Goal: Transaction & Acquisition: Purchase product/service

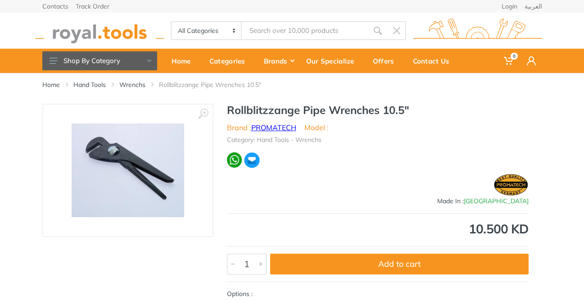
click at [269, 128] on link "PROMATECH" at bounding box center [273, 127] width 45 height 9
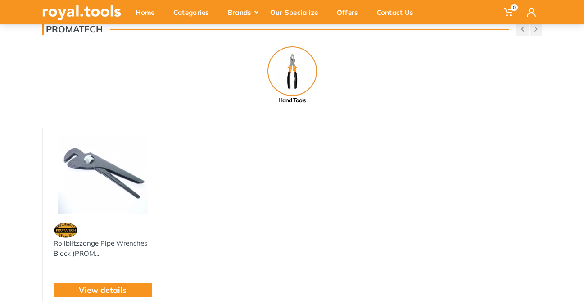
scroll to position [98, 0]
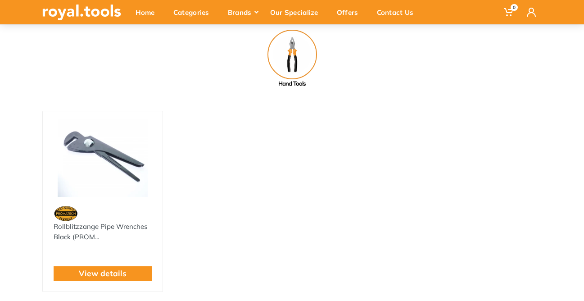
click at [108, 155] on img at bounding box center [103, 158] width 104 height 78
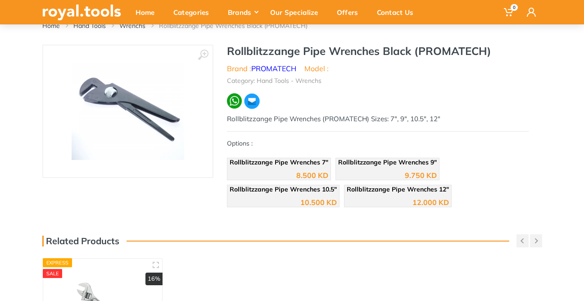
scroll to position [62, 0]
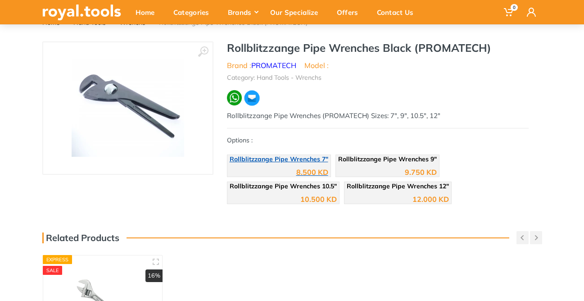
click at [307, 160] on span "Rollblitzzange Pipe Wrenches 7"" at bounding box center [279, 159] width 99 height 8
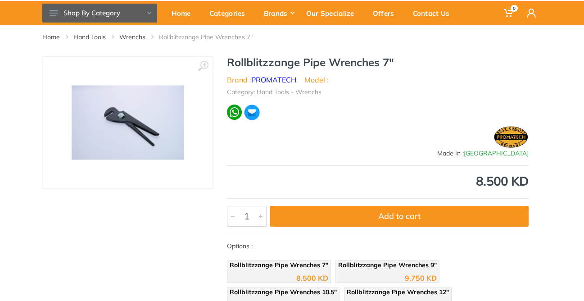
scroll to position [50, 0]
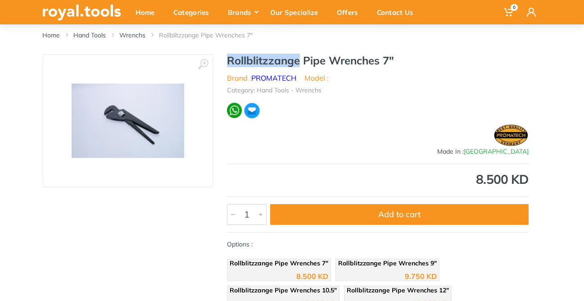
drag, startPoint x: 227, startPoint y: 62, endPoint x: 298, endPoint y: 63, distance: 71.6
click at [298, 63] on h1 "Rollblitzzange Pipe Wrenches 7"" at bounding box center [378, 60] width 302 height 13
drag, startPoint x: 251, startPoint y: 76, endPoint x: 296, endPoint y: 75, distance: 44.6
click at [296, 75] on li "Brand : PROMATECH" at bounding box center [261, 77] width 69 height 11
copy li "PROMATECH"
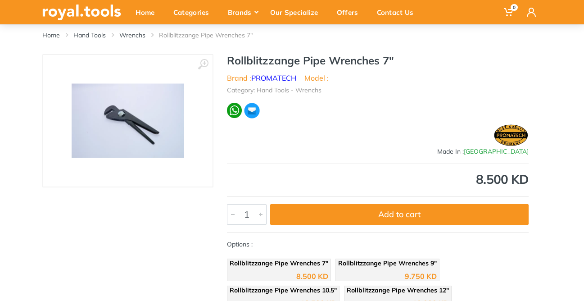
click at [255, 62] on h1 "Rollblitzzange Pipe Wrenches 7"" at bounding box center [378, 60] width 302 height 13
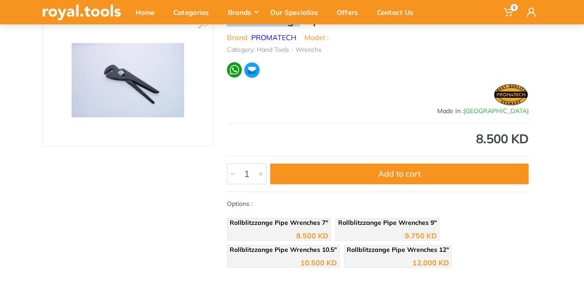
scroll to position [90, 0]
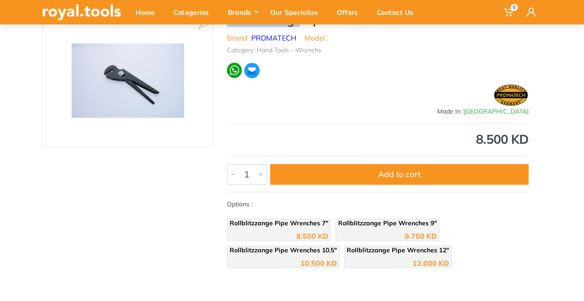
click at [136, 79] on img at bounding box center [128, 81] width 113 height 74
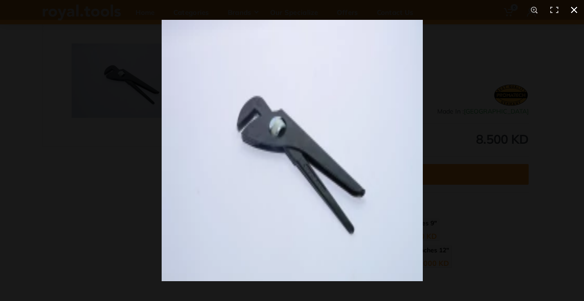
click at [492, 174] on div at bounding box center [454, 170] width 584 height 301
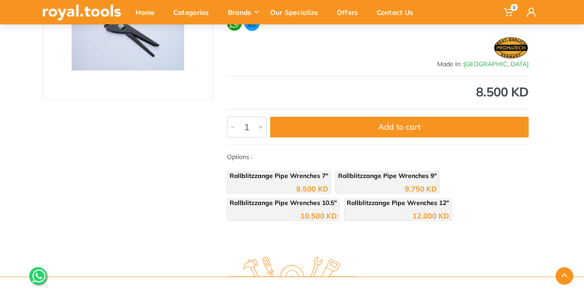
scroll to position [138, 0]
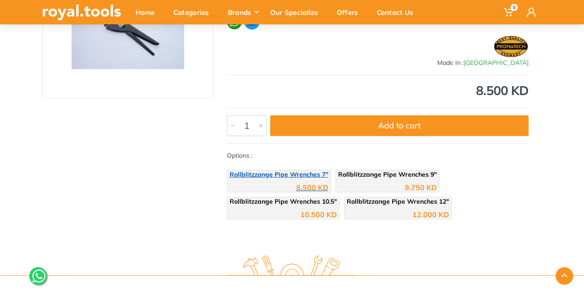
click at [302, 171] on span "Rollblitzzange Pipe Wrenches 7"" at bounding box center [279, 174] width 99 height 8
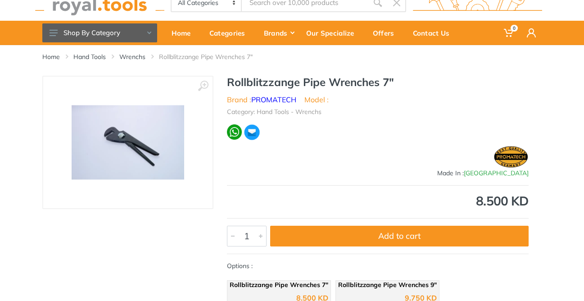
scroll to position [32, 0]
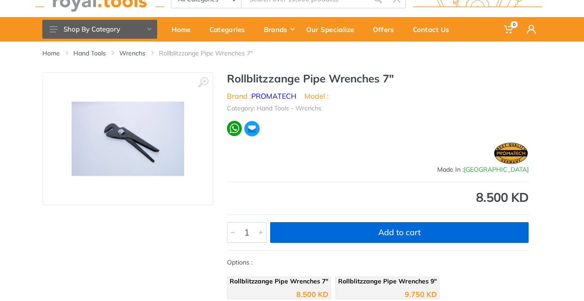
click at [403, 236] on button "Add to cart" at bounding box center [399, 232] width 258 height 21
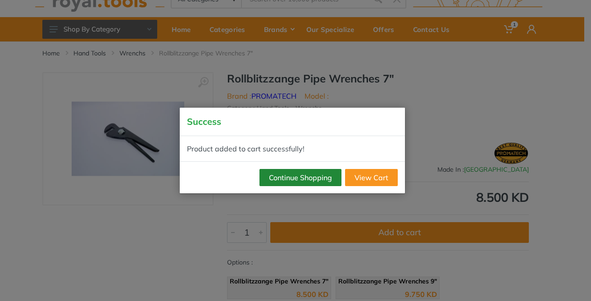
click at [312, 180] on button "Continue Shopping" at bounding box center [300, 177] width 82 height 17
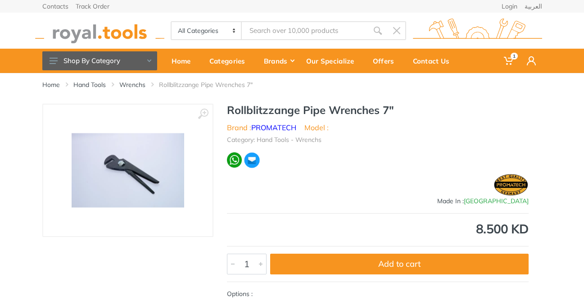
scroll to position [0, 0]
click at [177, 62] on div "Home" at bounding box center [184, 60] width 38 height 19
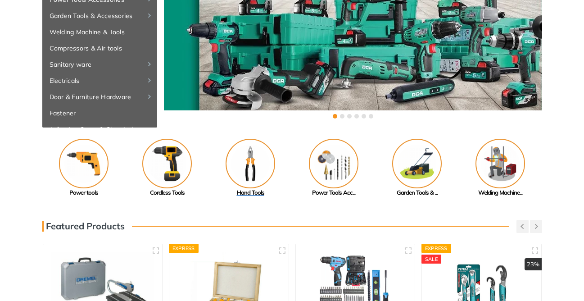
scroll to position [132, 0]
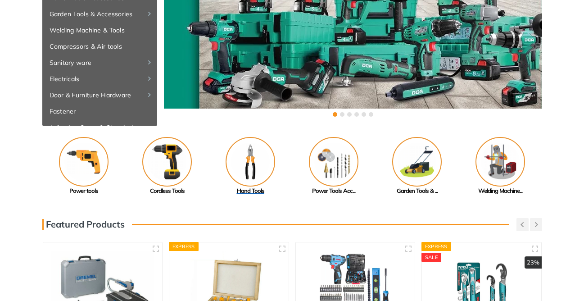
click at [259, 160] on img at bounding box center [251, 162] width 50 height 50
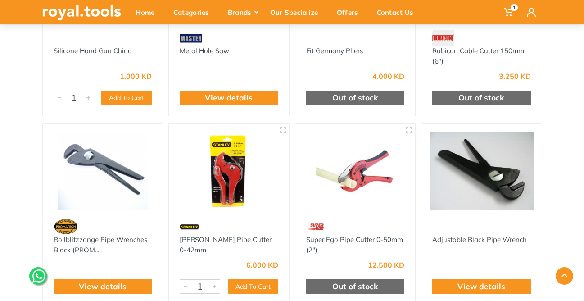
scroll to position [288, 0]
